Goal: Task Accomplishment & Management: Manage account settings

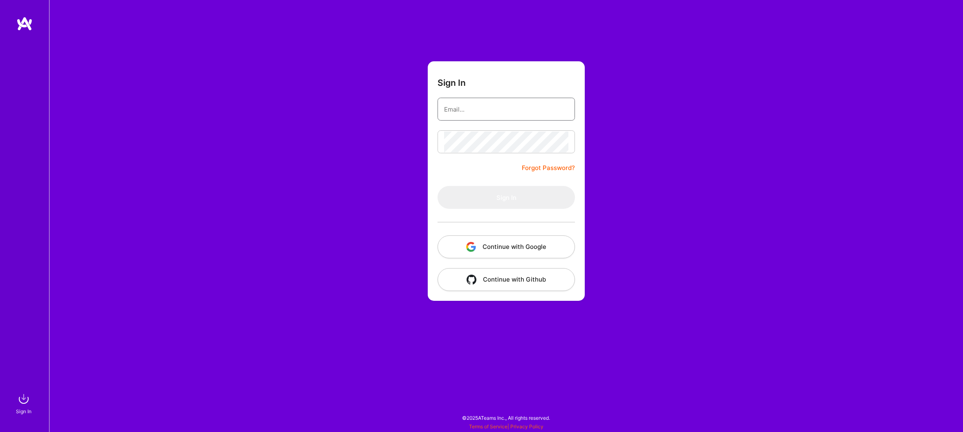
type input "thomasjohnbarr@gmail.com"
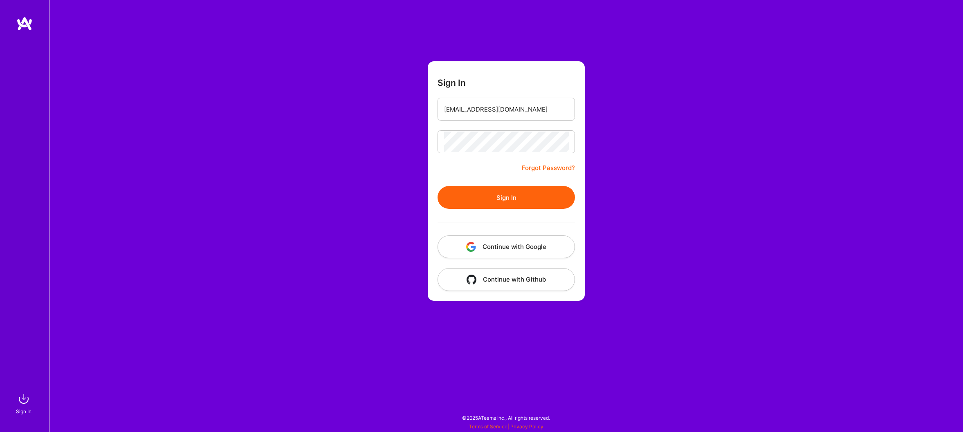
click at [499, 205] on button "Sign In" at bounding box center [505, 197] width 137 height 23
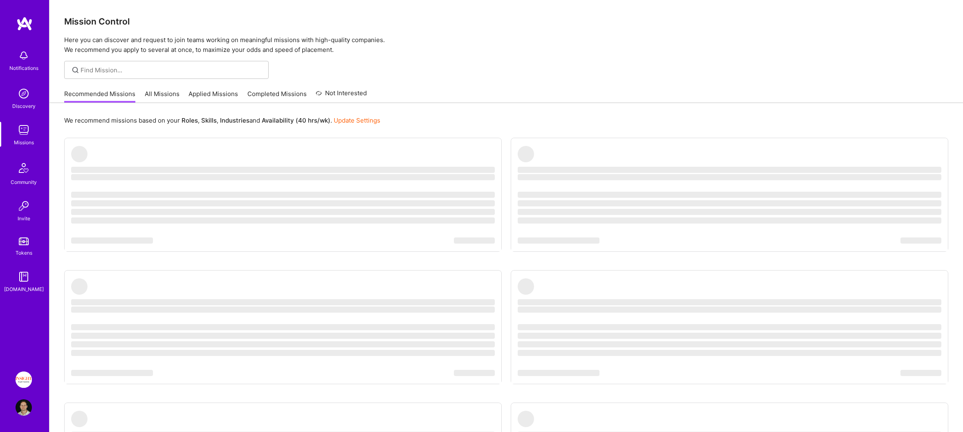
click at [25, 376] on img at bounding box center [24, 380] width 16 height 16
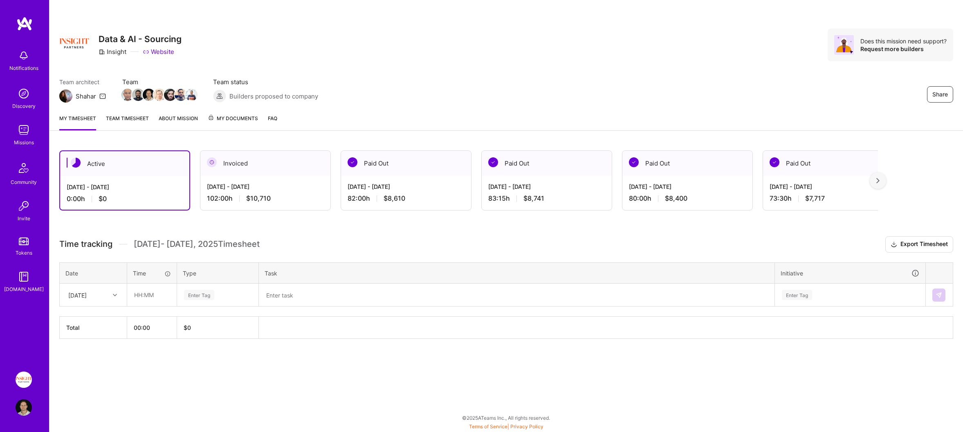
click at [140, 115] on link "Team timesheet" at bounding box center [127, 122] width 43 height 16
click at [87, 291] on div "[DATE]" at bounding box center [77, 295] width 18 height 9
click at [91, 318] on div "[DATE]" at bounding box center [93, 318] width 66 height 15
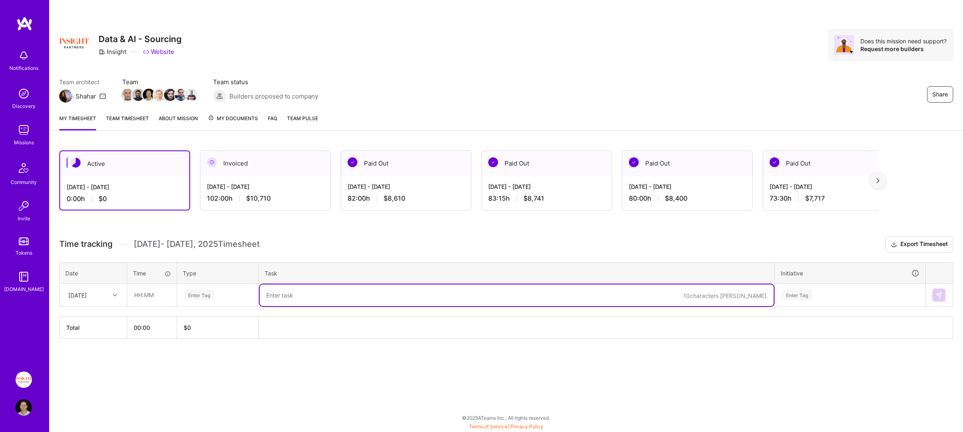
drag, startPoint x: 324, startPoint y: 290, endPoint x: 234, endPoint y: 290, distance: 89.9
click at [318, 290] on textarea at bounding box center [517, 296] width 514 height 22
paste textarea "AI Opportunities; AI Enablement; AI program mgmt setup; weekly update"
type textarea "AI Opportunities; AI Enablement; AI program mgmt setup; weekly update"
click at [234, 290] on div "Enter Tag" at bounding box center [217, 295] width 69 height 10
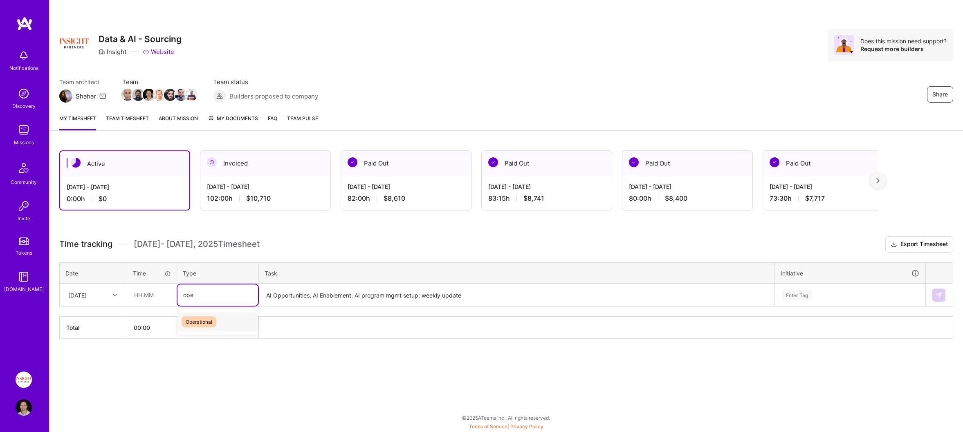
type input "oper"
click at [135, 301] on input "text" at bounding box center [152, 295] width 49 height 22
type input "08:30"
click at [805, 285] on div "Enter Tag" at bounding box center [850, 295] width 150 height 21
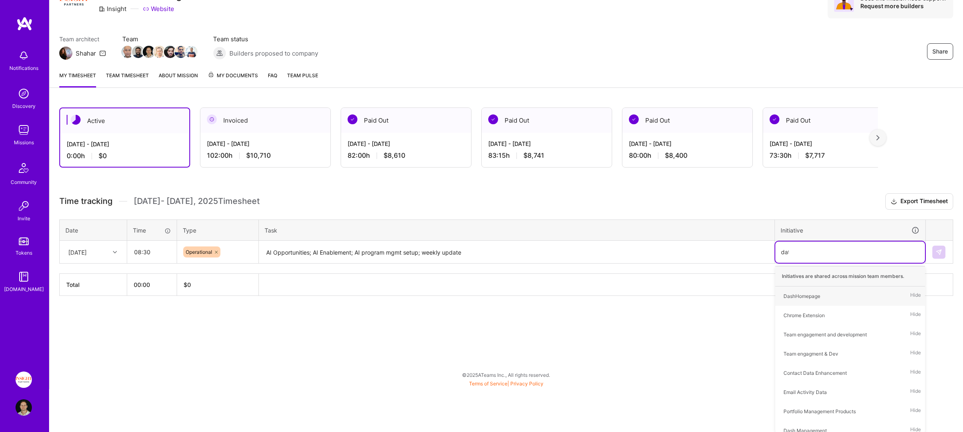
type input "data"
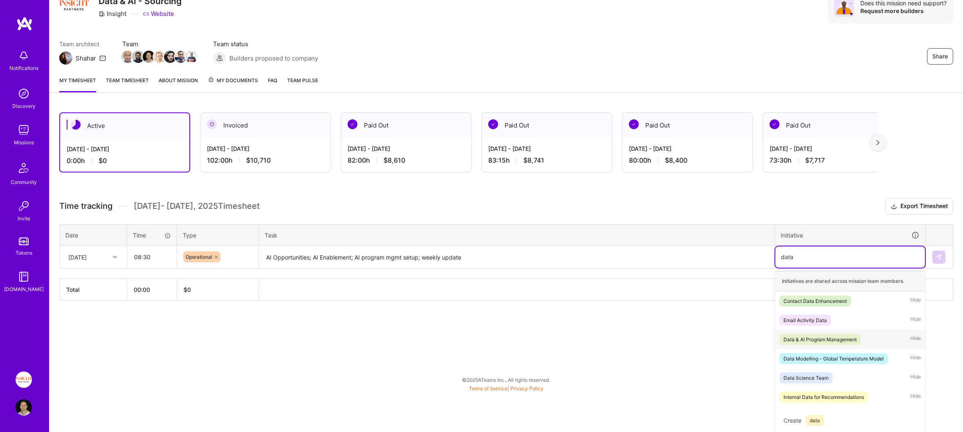
click at [835, 339] on div "Data & AI Program Management" at bounding box center [819, 339] width 73 height 9
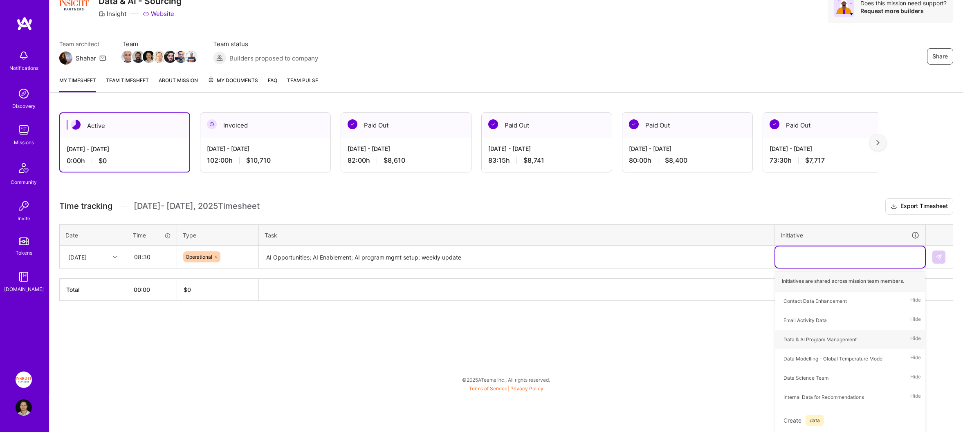
scroll to position [0, 0]
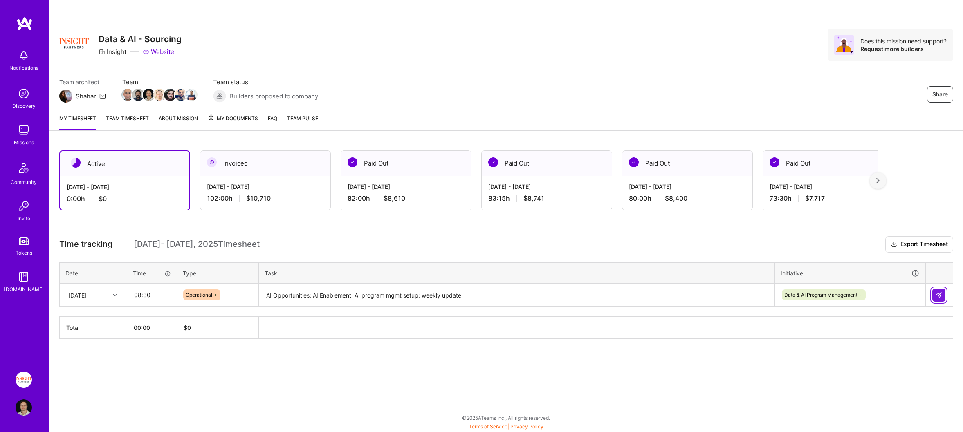
click at [943, 295] on button at bounding box center [938, 295] width 13 height 13
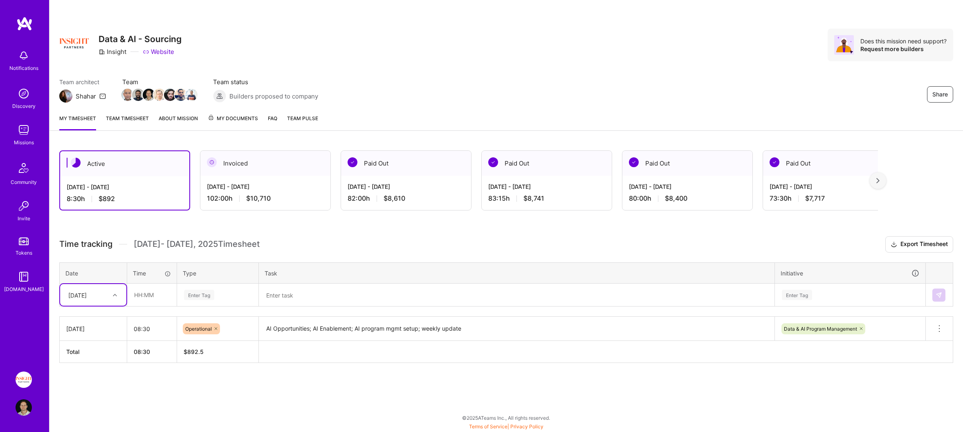
drag, startPoint x: 305, startPoint y: 297, endPoint x: 266, endPoint y: 298, distance: 39.2
click at [303, 297] on textarea at bounding box center [517, 296] width 514 height 22
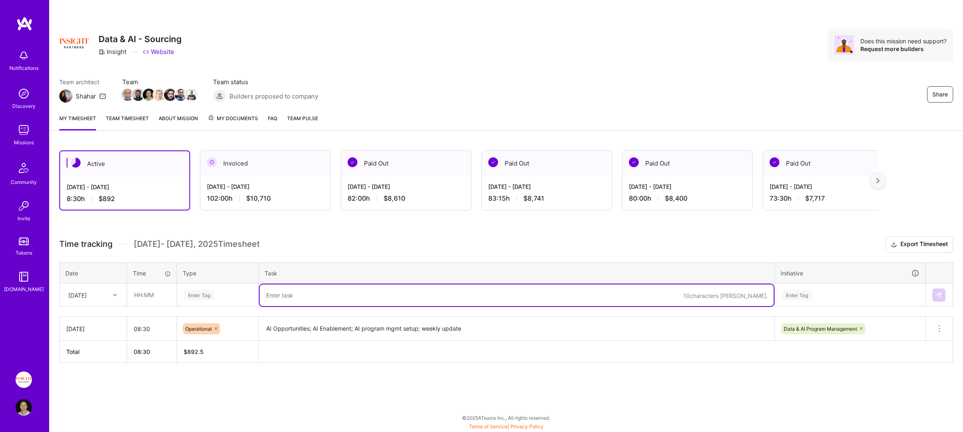
paste textarea "AI Opportunities; AI Enablement; AI program mgmt tracking; Capital Partnerships…"
type textarea "AI Opportunities; AI Enablement; AI program mgmt tracking; Capital Partnerships…"
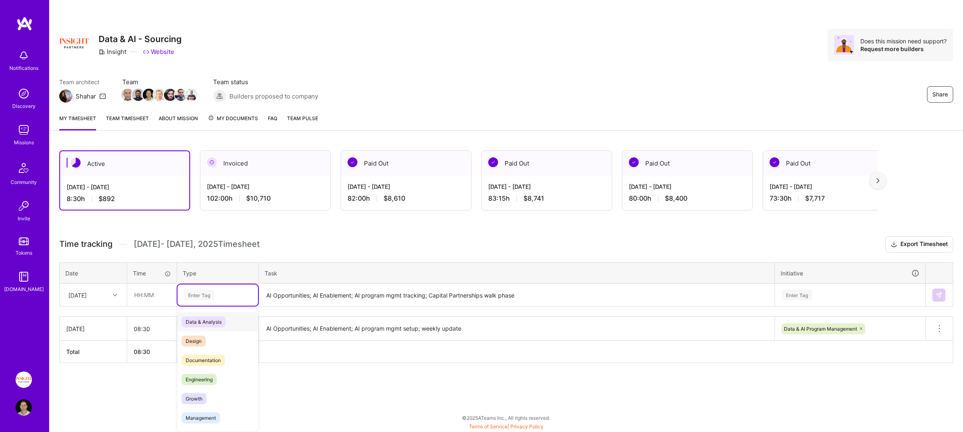
click at [228, 296] on div "Enter Tag" at bounding box center [217, 295] width 69 height 10
type input "oper"
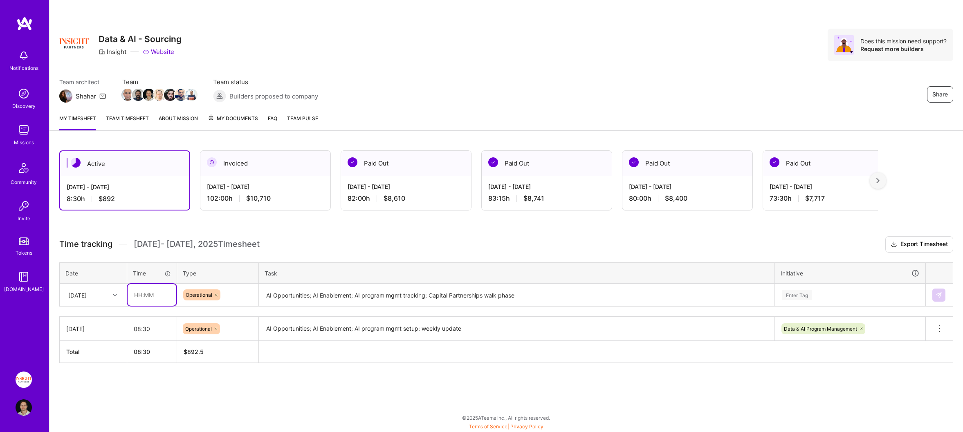
click at [156, 294] on input "text" at bounding box center [152, 295] width 49 height 22
type input "08:30"
click at [79, 292] on div "[DATE]" at bounding box center [77, 295] width 18 height 9
click at [96, 346] on div "[DATE]" at bounding box center [93, 348] width 66 height 15
click at [877, 294] on div "Enter Tag" at bounding box center [850, 295] width 150 height 21
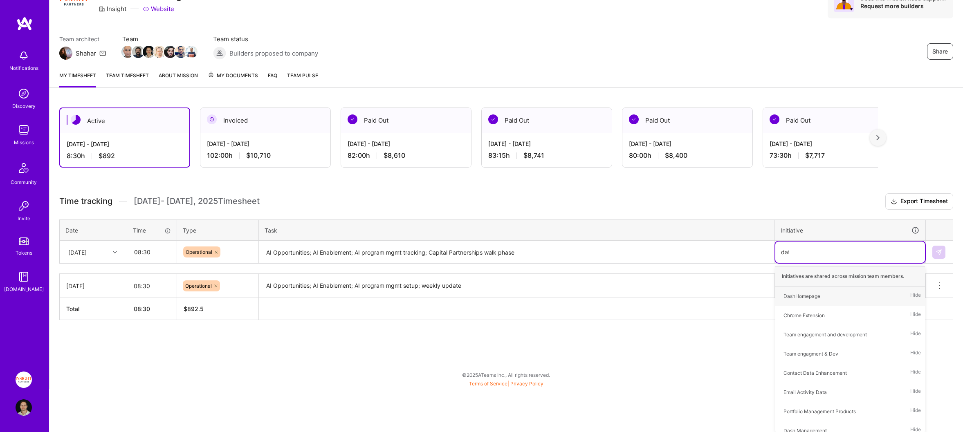
type input "data"
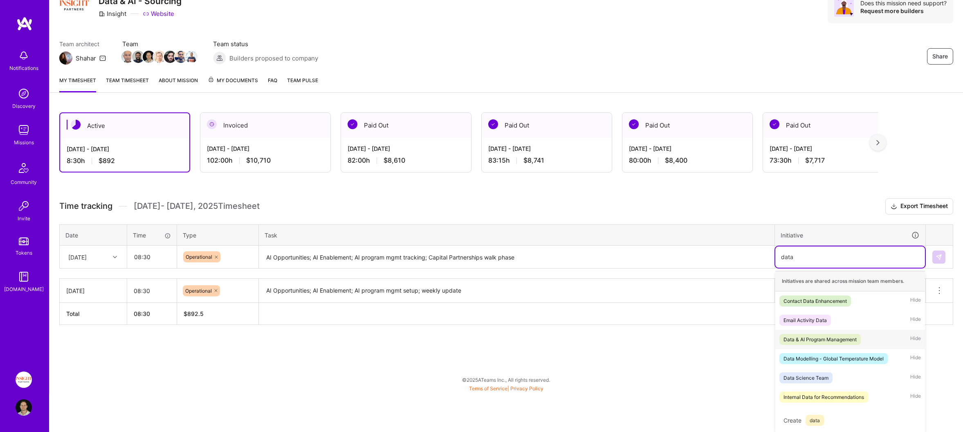
click at [834, 343] on span "Data & AI Program Management" at bounding box center [819, 339] width 81 height 11
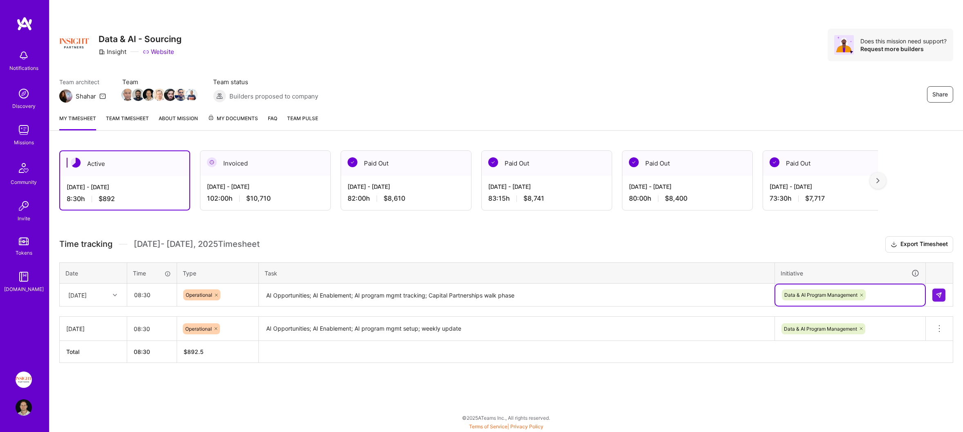
scroll to position [0, 0]
click at [938, 292] on img at bounding box center [938, 295] width 7 height 7
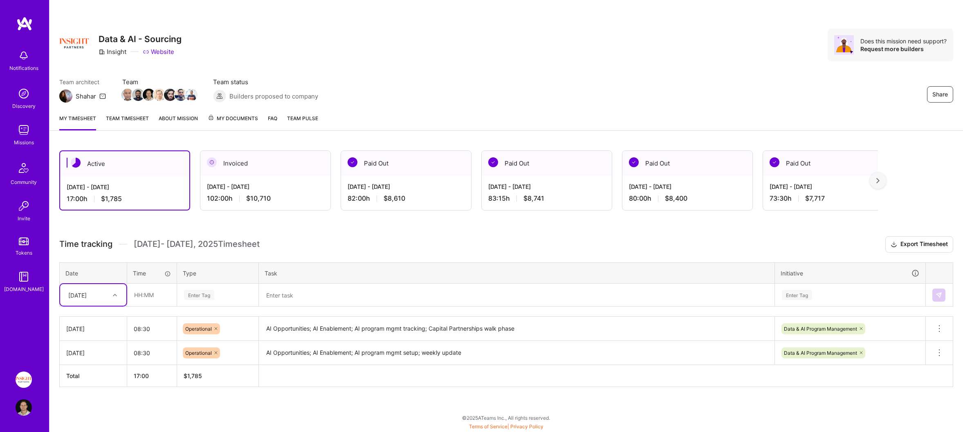
drag, startPoint x: 326, startPoint y: 288, endPoint x: 268, endPoint y: 292, distance: 58.6
click at [325, 288] on textarea at bounding box center [517, 296] width 514 height 22
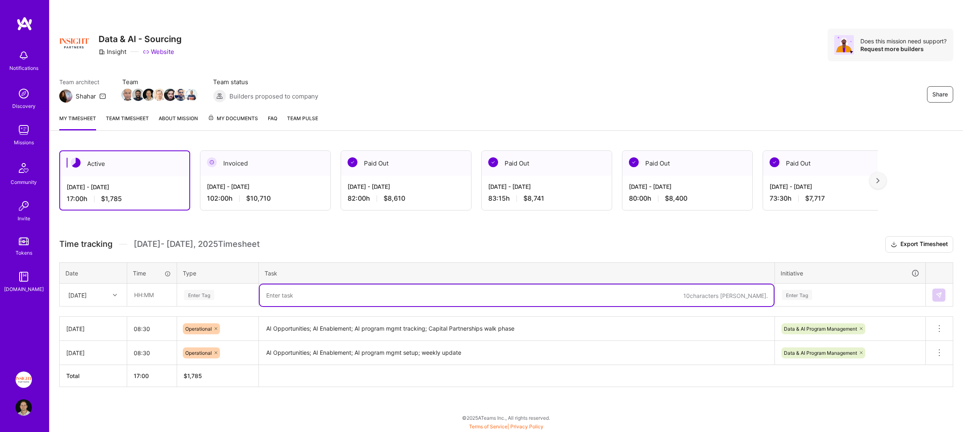
paste textarea "AI Opportunities; AI Enablement; Weekly AI opportunity assessment working team …"
type textarea "AI Opportunities; AI Enablement; Weekly AI opportunity assessment working team …"
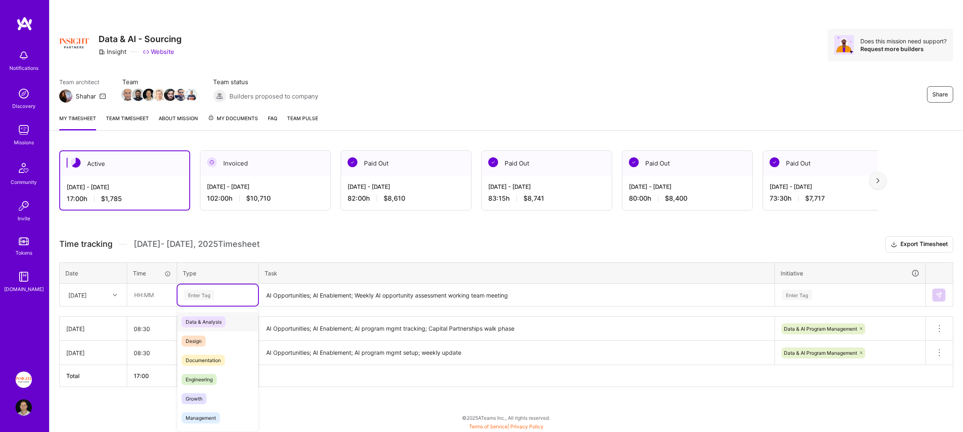
click at [256, 294] on div "Enter Tag" at bounding box center [217, 295] width 81 height 21
type input "oper"
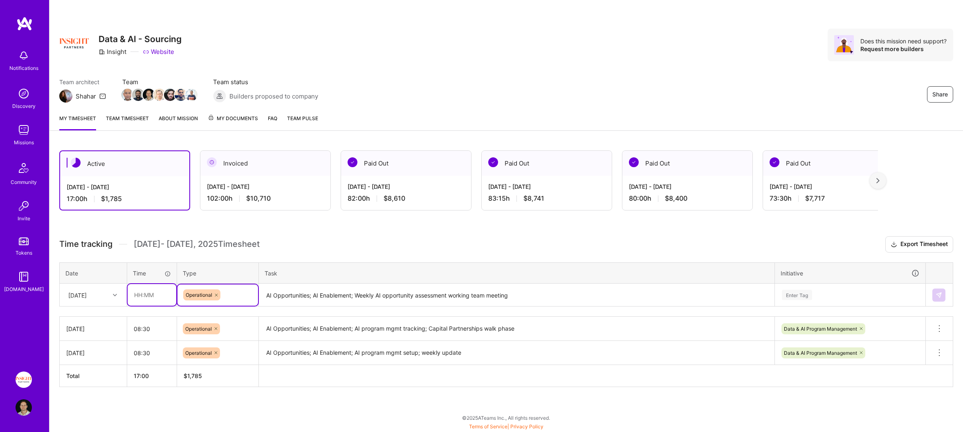
click at [143, 290] on input "text" at bounding box center [152, 295] width 49 height 22
type input "08:30"
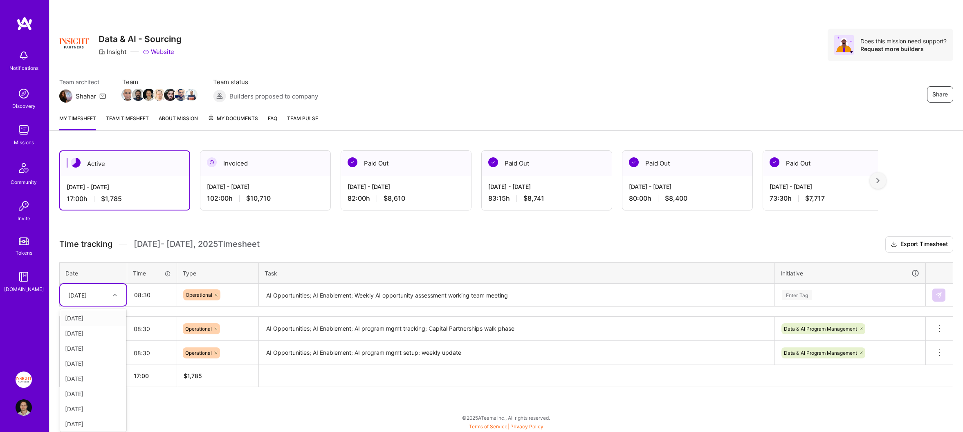
click at [85, 292] on div "[DATE]" at bounding box center [77, 295] width 18 height 9
click at [102, 364] on div "[DATE]" at bounding box center [93, 363] width 66 height 15
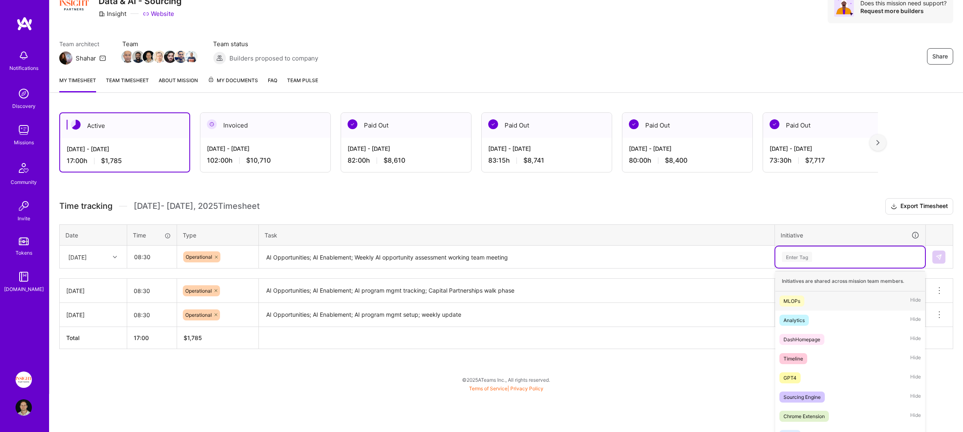
click at [855, 268] on div "option Data & AI Program Management, selected. option MLOPs focused, 1 of 53. 5…" at bounding box center [850, 257] width 150 height 21
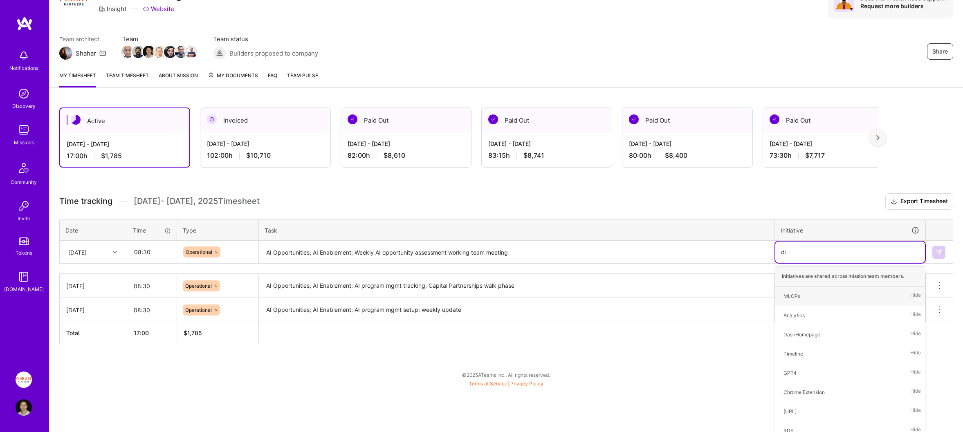
type input "data"
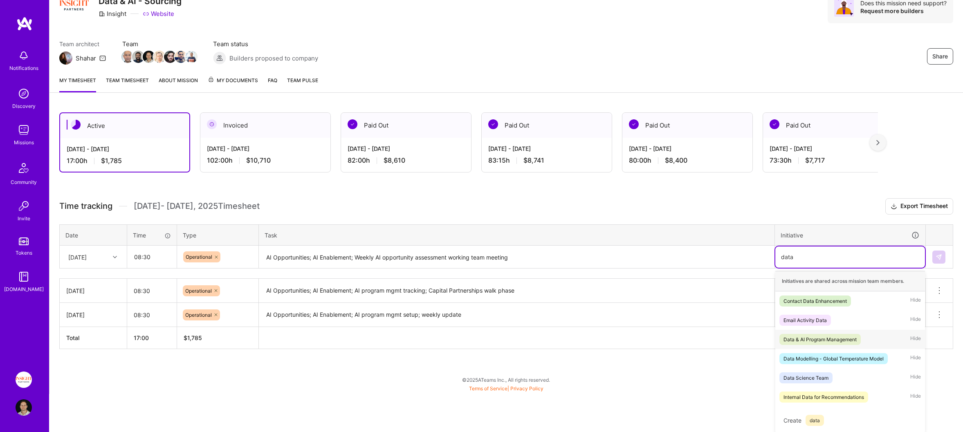
drag, startPoint x: 827, startPoint y: 341, endPoint x: 927, endPoint y: 292, distance: 110.4
click at [830, 340] on div "Data & AI Program Management" at bounding box center [819, 339] width 73 height 9
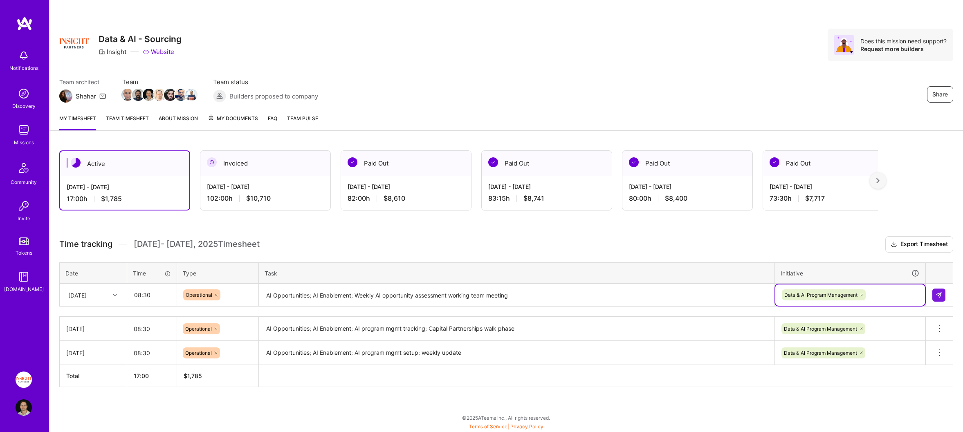
scroll to position [0, 0]
click at [940, 298] on button at bounding box center [938, 295] width 13 height 13
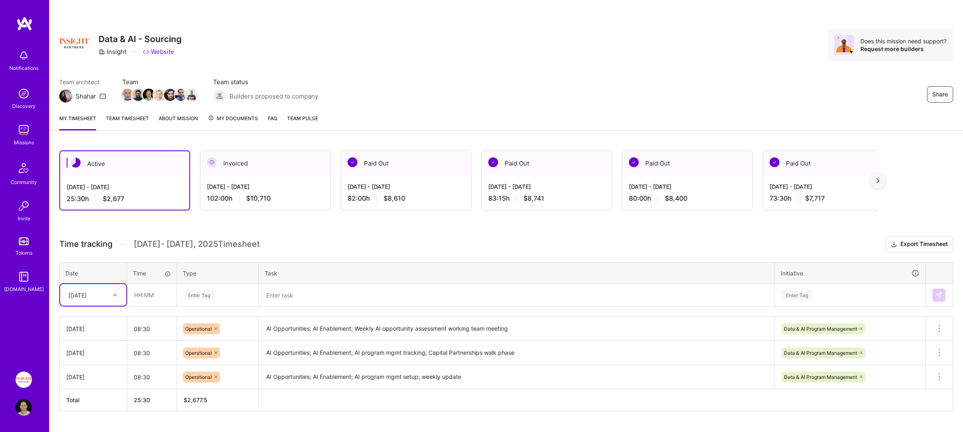
drag, startPoint x: 356, startPoint y: 287, endPoint x: 279, endPoint y: 288, distance: 76.4
click at [355, 287] on textarea at bounding box center [517, 296] width 514 height 22
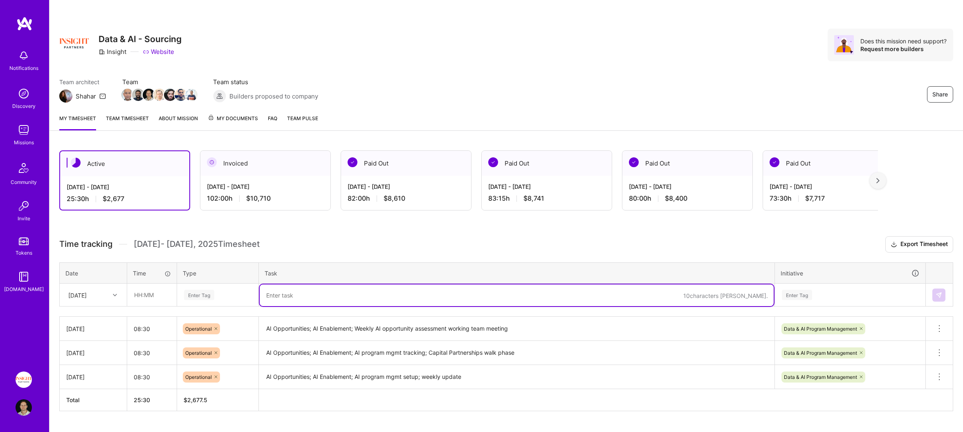
paste textarea "AI Opportunities; AI Enablement"
type textarea "AI Opportunities; AI Enablement"
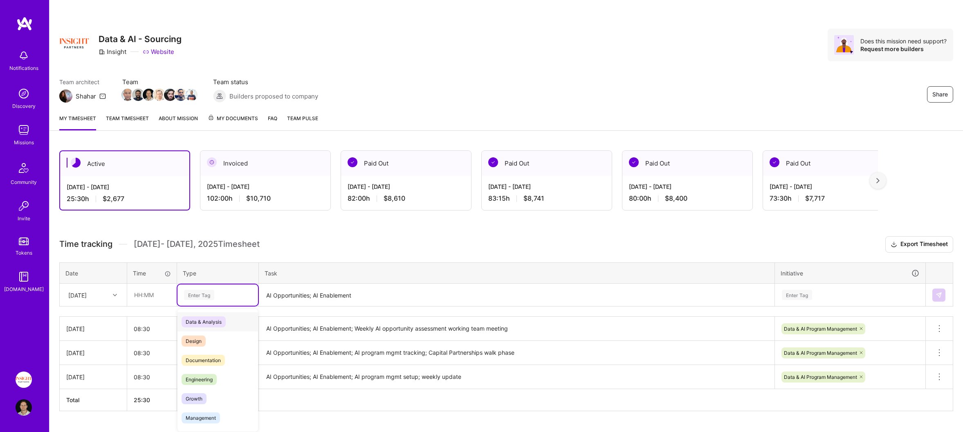
click at [219, 290] on div "Enter Tag" at bounding box center [217, 295] width 69 height 10
type input "oper"
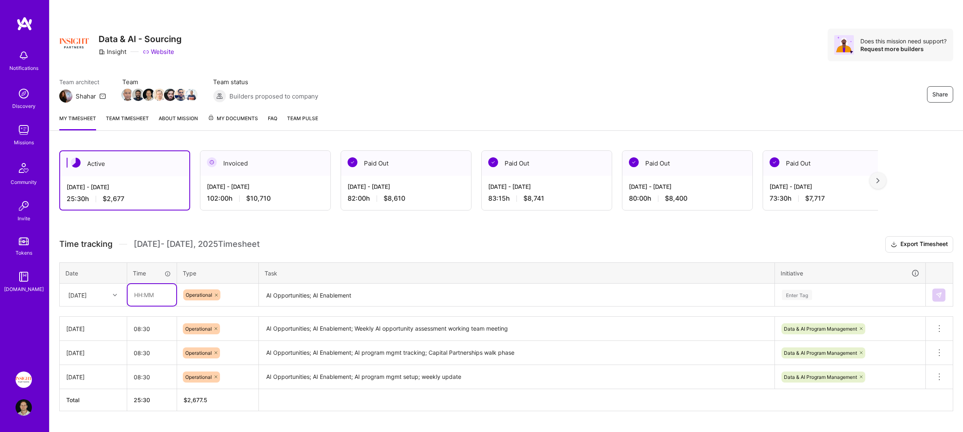
click at [157, 294] on input "text" at bounding box center [152, 295] width 49 height 22
type input "08:30"
drag, startPoint x: 96, startPoint y: 291, endPoint x: 96, endPoint y: 303, distance: 11.4
click at [87, 291] on div "[DATE]" at bounding box center [77, 295] width 18 height 9
click at [102, 378] on div "[DATE]" at bounding box center [93, 378] width 66 height 15
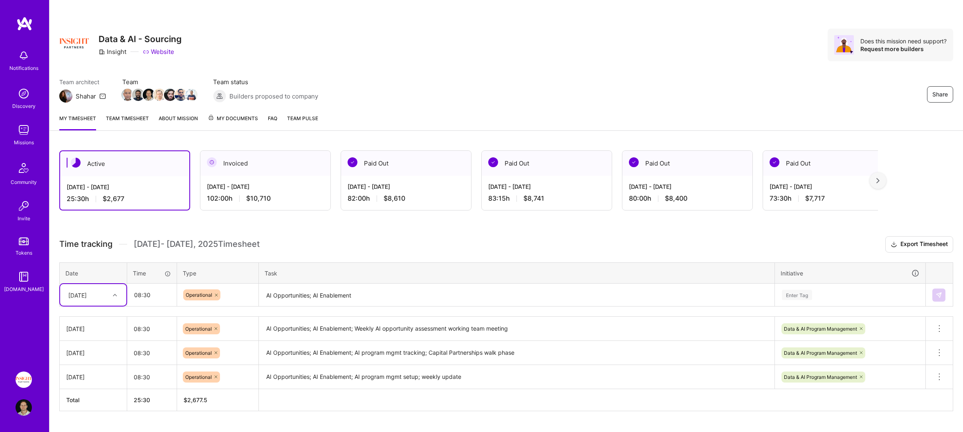
click at [842, 289] on div "Enter Tag" at bounding box center [850, 295] width 150 height 21
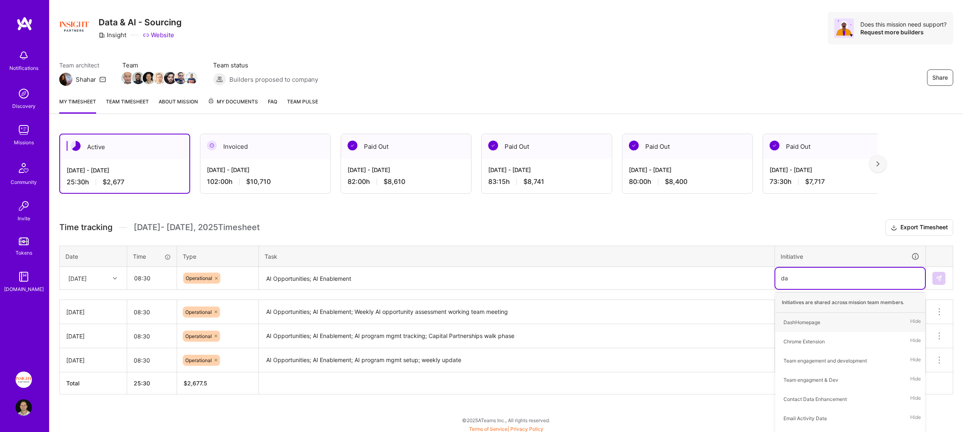
scroll to position [38, 0]
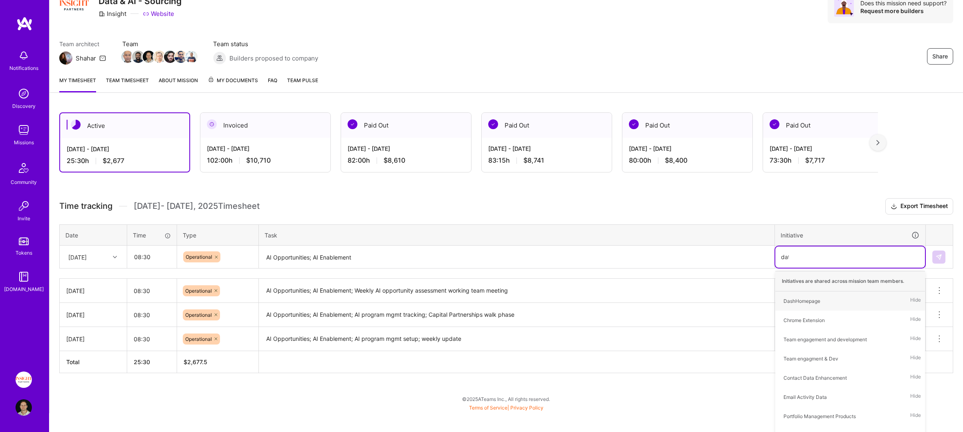
type input "data"
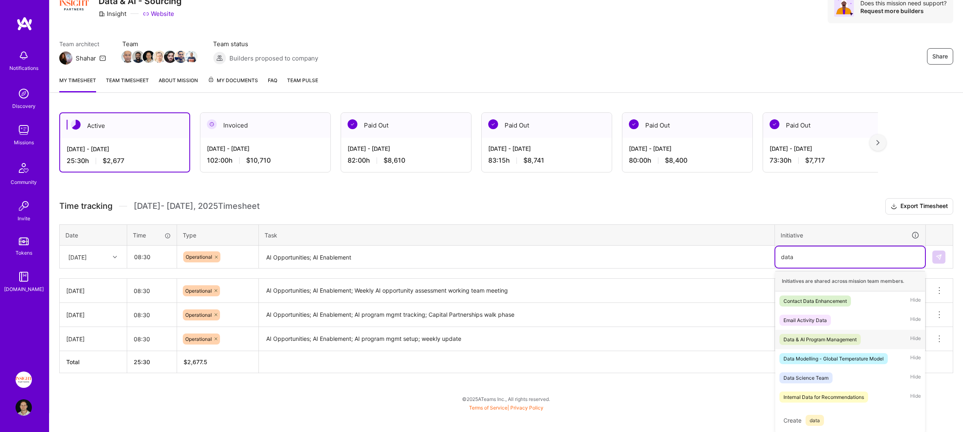
click at [845, 334] on span "Data & AI Program Management" at bounding box center [819, 339] width 81 height 11
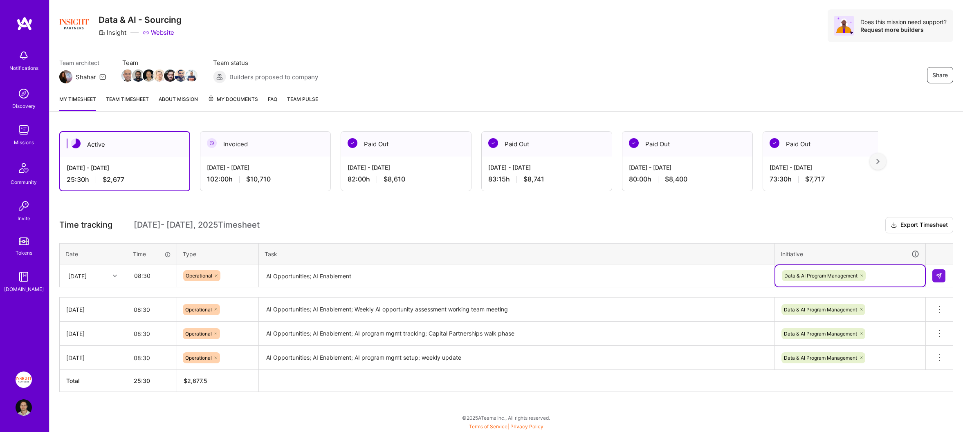
scroll to position [17, 0]
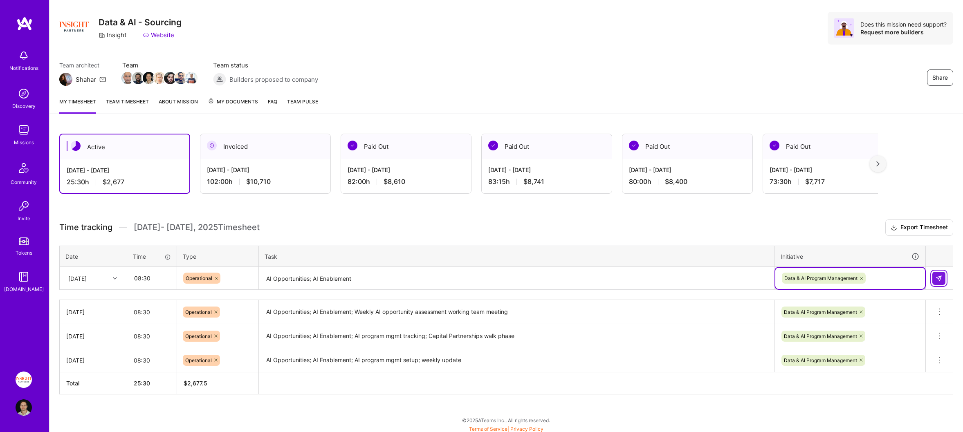
click at [942, 277] on button at bounding box center [938, 278] width 13 height 13
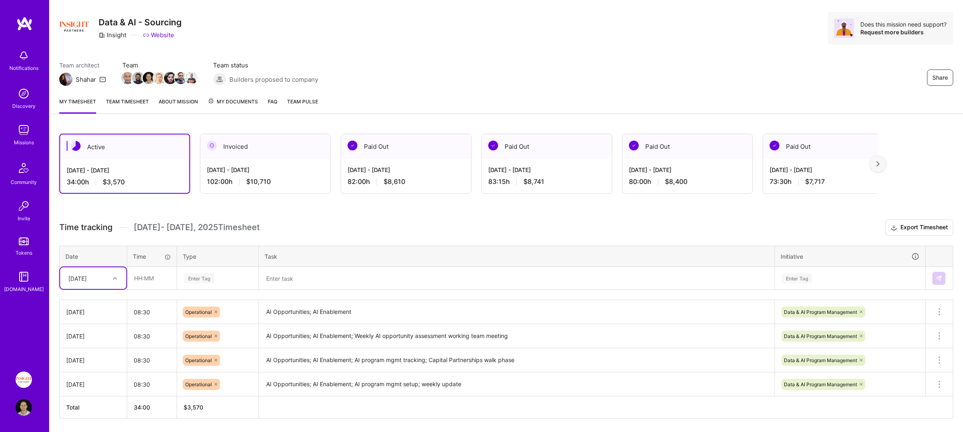
click at [87, 281] on div "[DATE]" at bounding box center [77, 278] width 18 height 9
click at [93, 381] on div "[DATE]" at bounding box center [93, 377] width 66 height 15
click at [315, 272] on textarea at bounding box center [517, 279] width 514 height 22
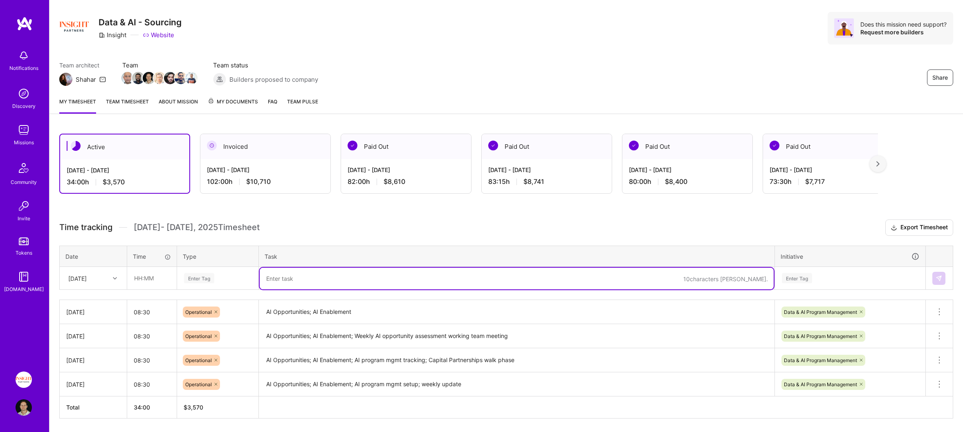
paste textarea "AI Opportunities; AI Enablement; Capital Partnerships biweekly update"
type textarea "AI Opportunities; AI Enablement; Capital Partnerships biweekly update"
click at [228, 276] on div "Enter Tag" at bounding box center [217, 278] width 69 height 10
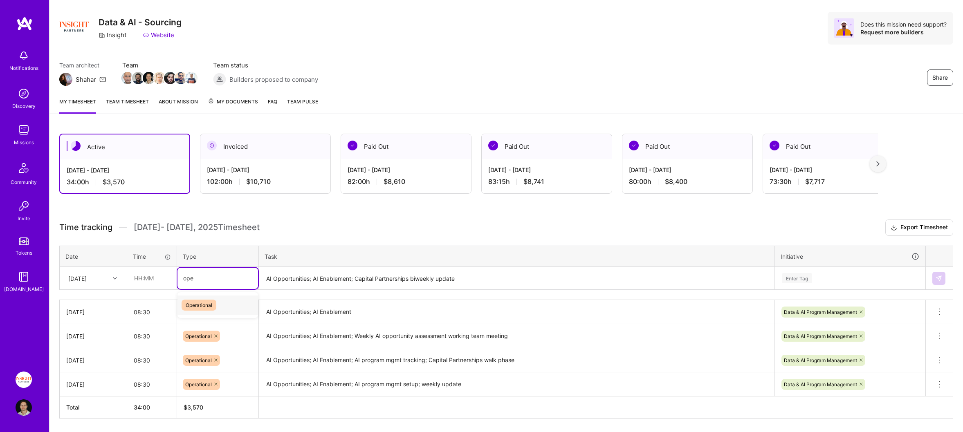
type input "oper"
click at [147, 279] on input "text" at bounding box center [152, 278] width 49 height 22
type input "08:30"
click at [809, 276] on div "Enter Tag" at bounding box center [850, 278] width 150 height 21
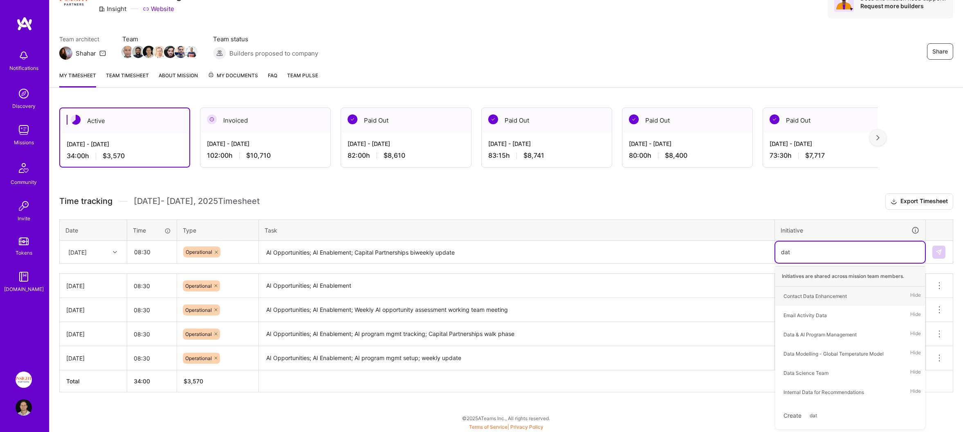
scroll to position [41, 0]
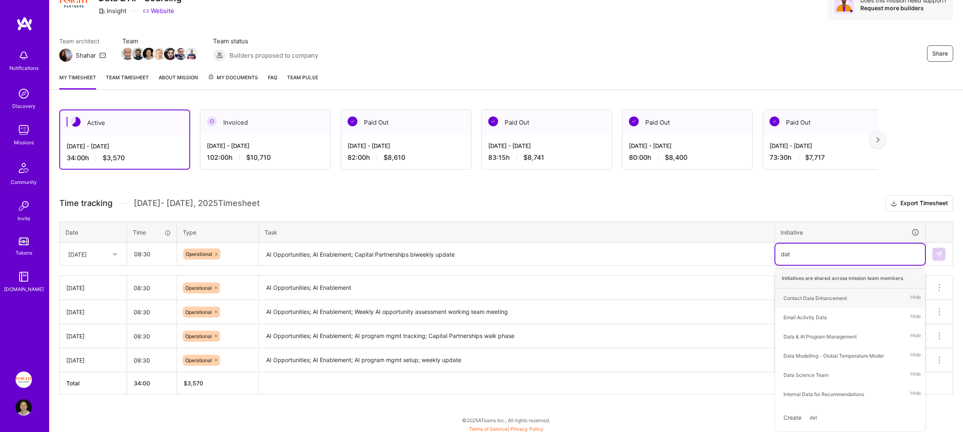
type input "data"
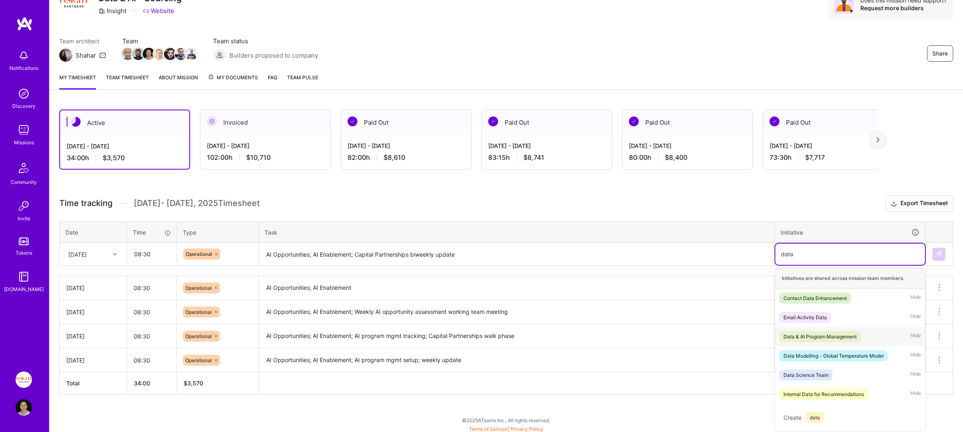
click at [838, 336] on div "Data & AI Program Management" at bounding box center [819, 336] width 73 height 9
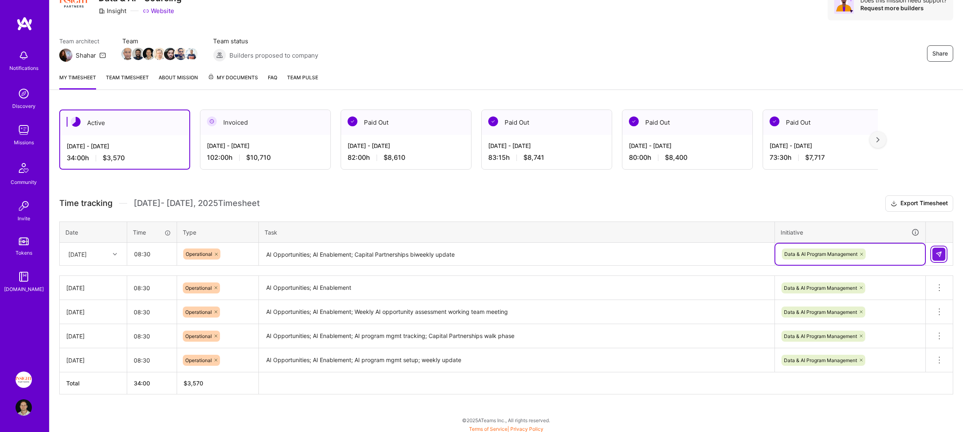
click at [938, 251] on img at bounding box center [938, 254] width 7 height 7
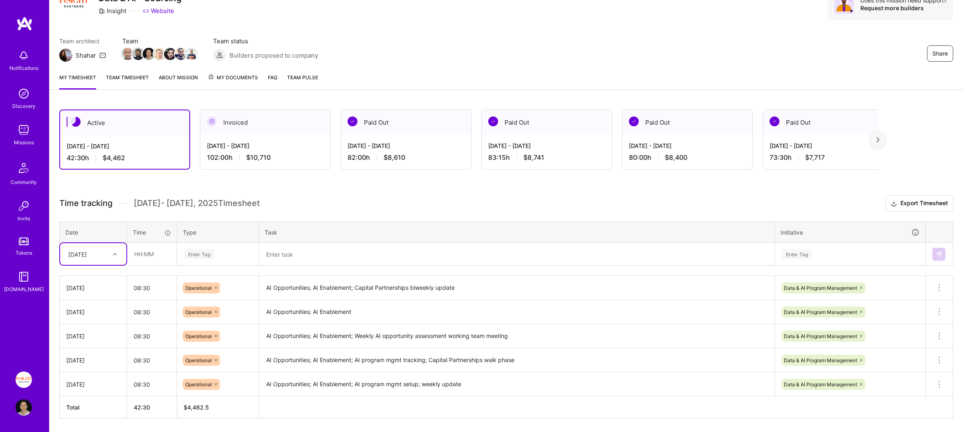
drag, startPoint x: 297, startPoint y: 255, endPoint x: 278, endPoint y: 250, distance: 19.7
click at [297, 255] on textarea at bounding box center [517, 255] width 514 height 22
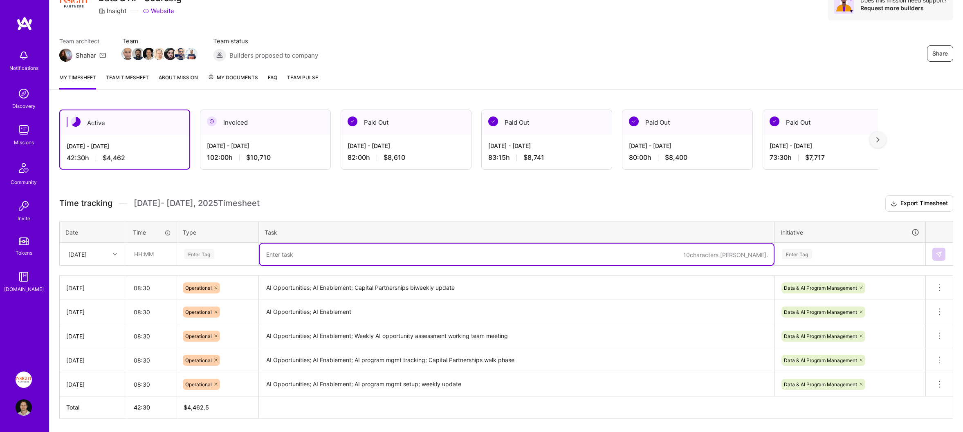
paste textarea "AI Opportunities; AI Enablement; weekly update; RK connect"
type textarea "AI Opportunities; AI Enablement; weekly update; RK connect"
click at [211, 248] on div "Enter Tag" at bounding box center [199, 254] width 30 height 13
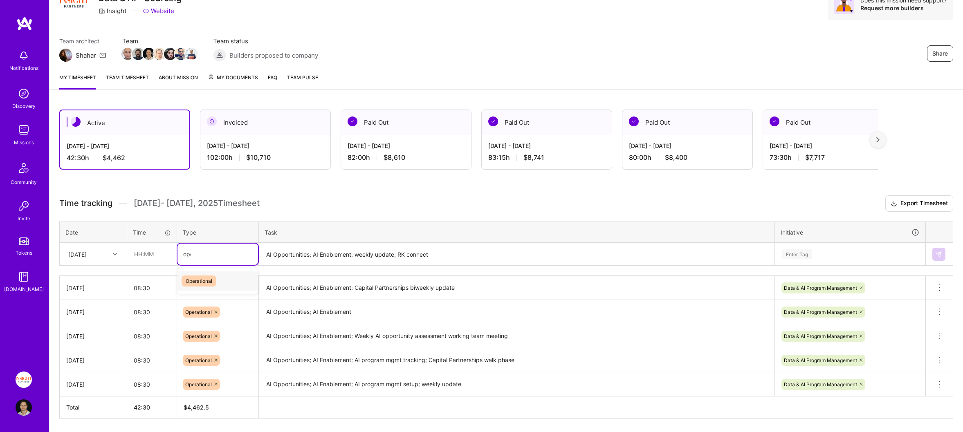
type input "oper"
click at [144, 247] on input "text" at bounding box center [152, 254] width 49 height 22
type input "08:30"
click at [92, 245] on div "[DATE]" at bounding box center [93, 254] width 66 height 22
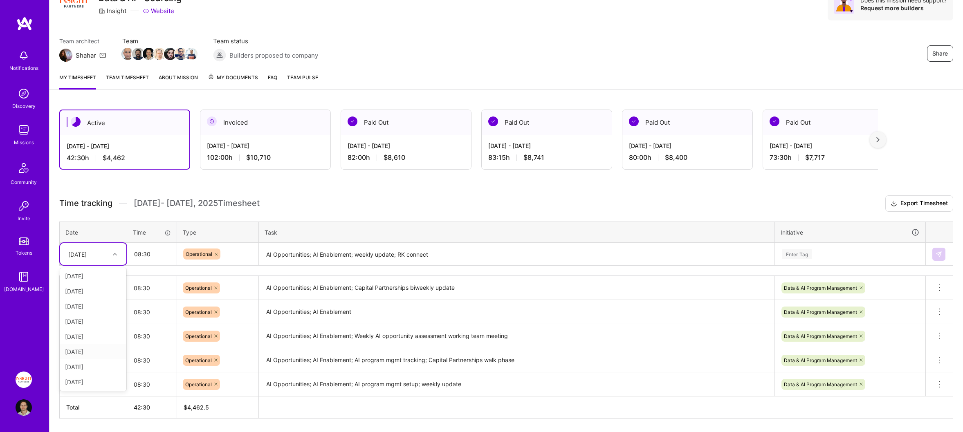
click at [92, 350] on div "[DATE]" at bounding box center [93, 351] width 66 height 15
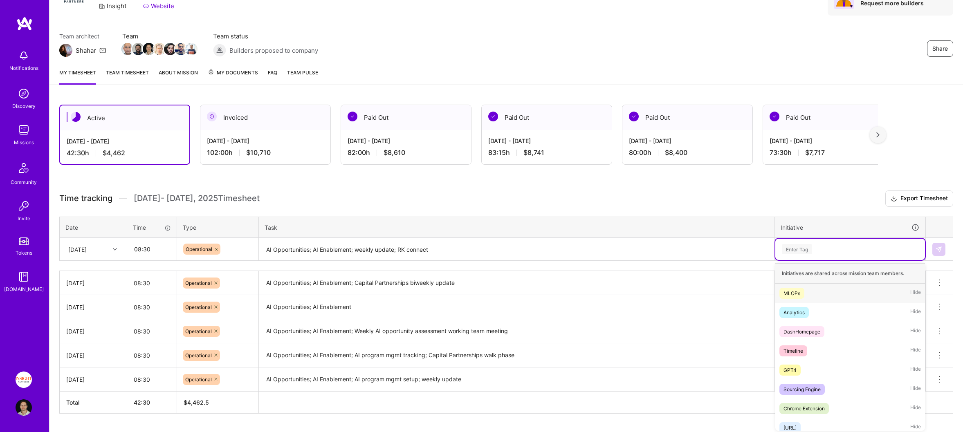
drag, startPoint x: 855, startPoint y: 252, endPoint x: 849, endPoint y: 253, distance: 6.7
click at [855, 252] on div "Enter Tag" at bounding box center [850, 249] width 138 height 10
type input "data"
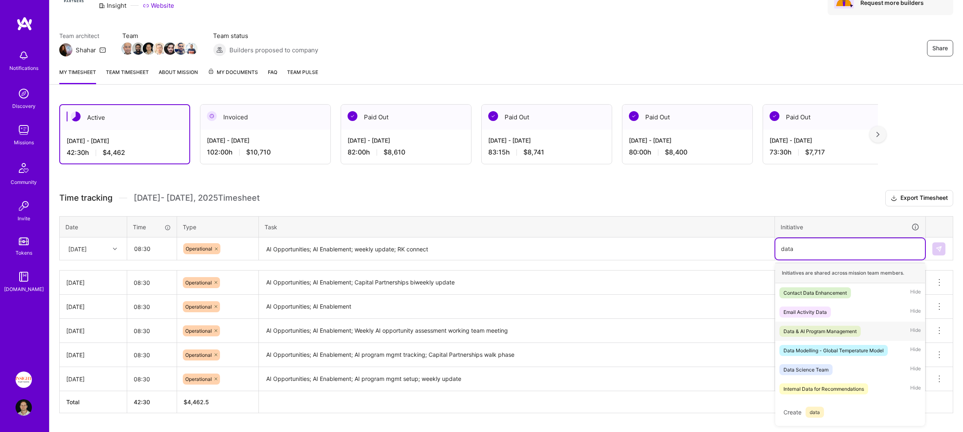
click at [838, 328] on div "Data & AI Program Management" at bounding box center [819, 331] width 73 height 9
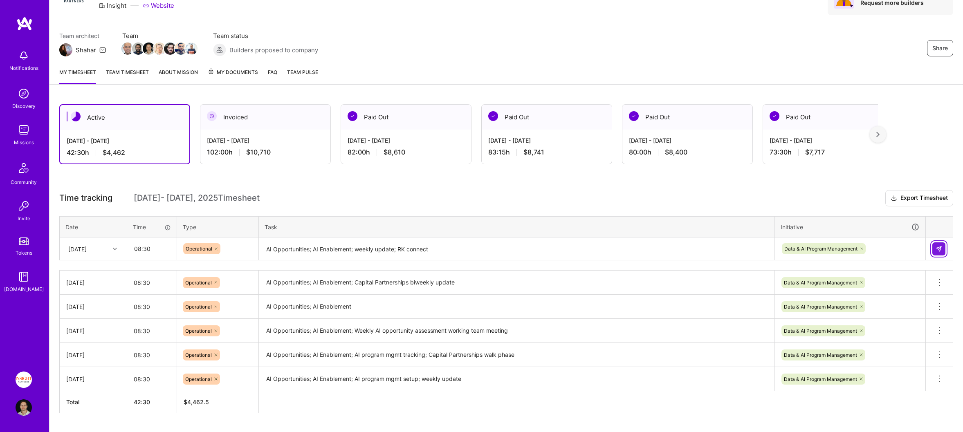
click at [940, 246] on img at bounding box center [938, 249] width 7 height 7
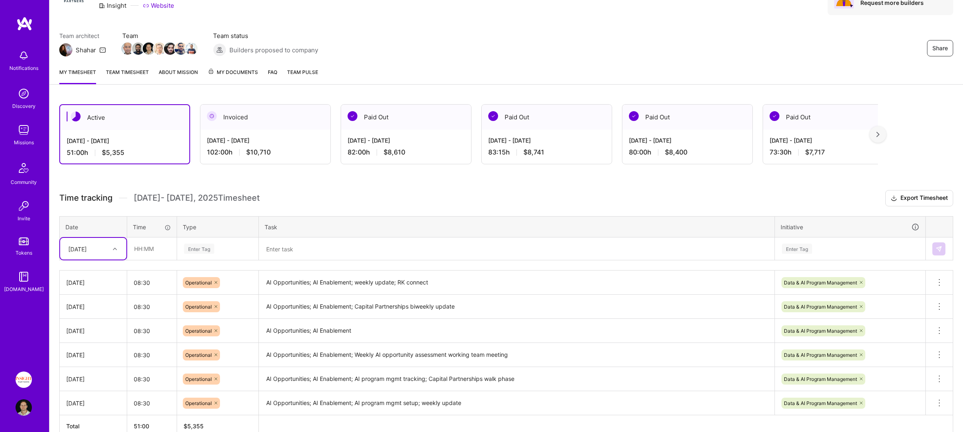
click at [258, 181] on div "Active [DATE] - [DATE] 51:00 h $5,355 Invoiced [DATE] - [DATE] 102:00 h $10,710…" at bounding box center [505, 285] width 913 height 383
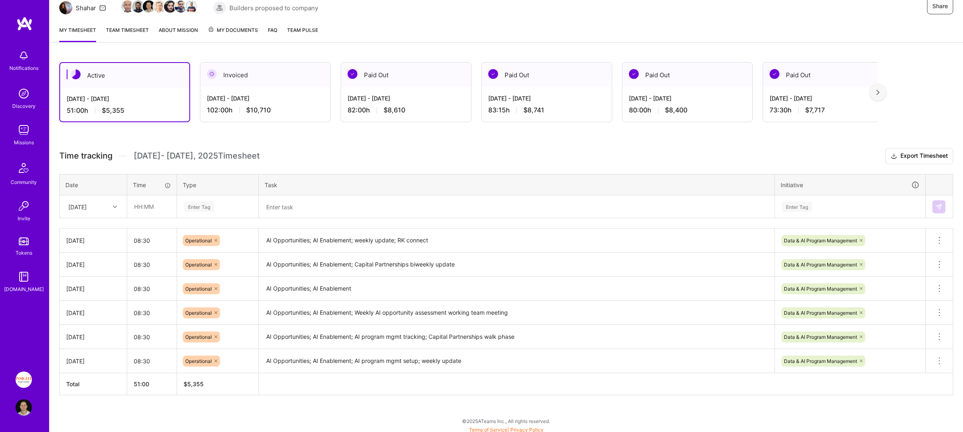
click at [28, 24] on img at bounding box center [24, 23] width 16 height 15
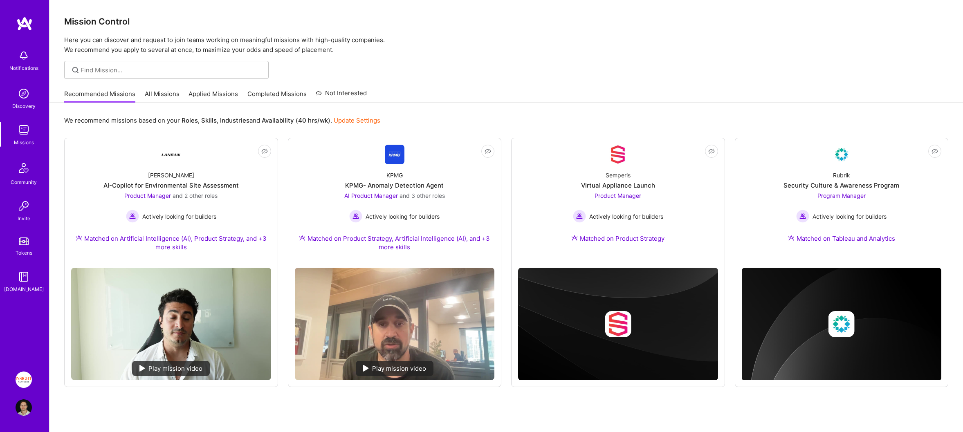
click at [152, 92] on link "All Missions" at bounding box center [162, 96] width 35 height 13
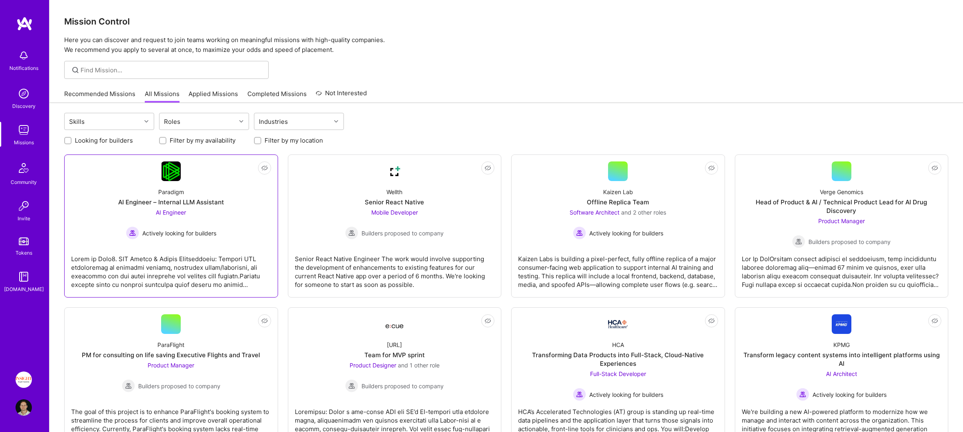
click at [230, 208] on div "Paradigm AI Engineer – Internal LLM Assistant AI Engineer Actively looking for …" at bounding box center [171, 210] width 200 height 58
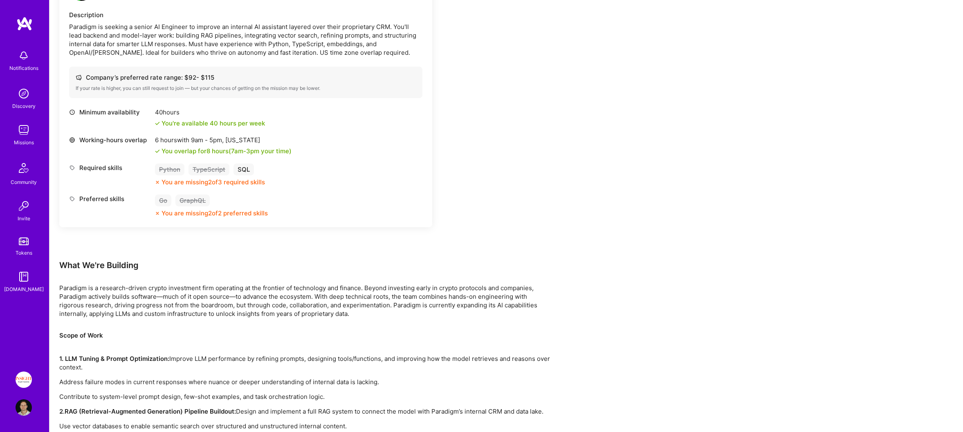
scroll to position [301, 0]
